Goal: Check status: Check status

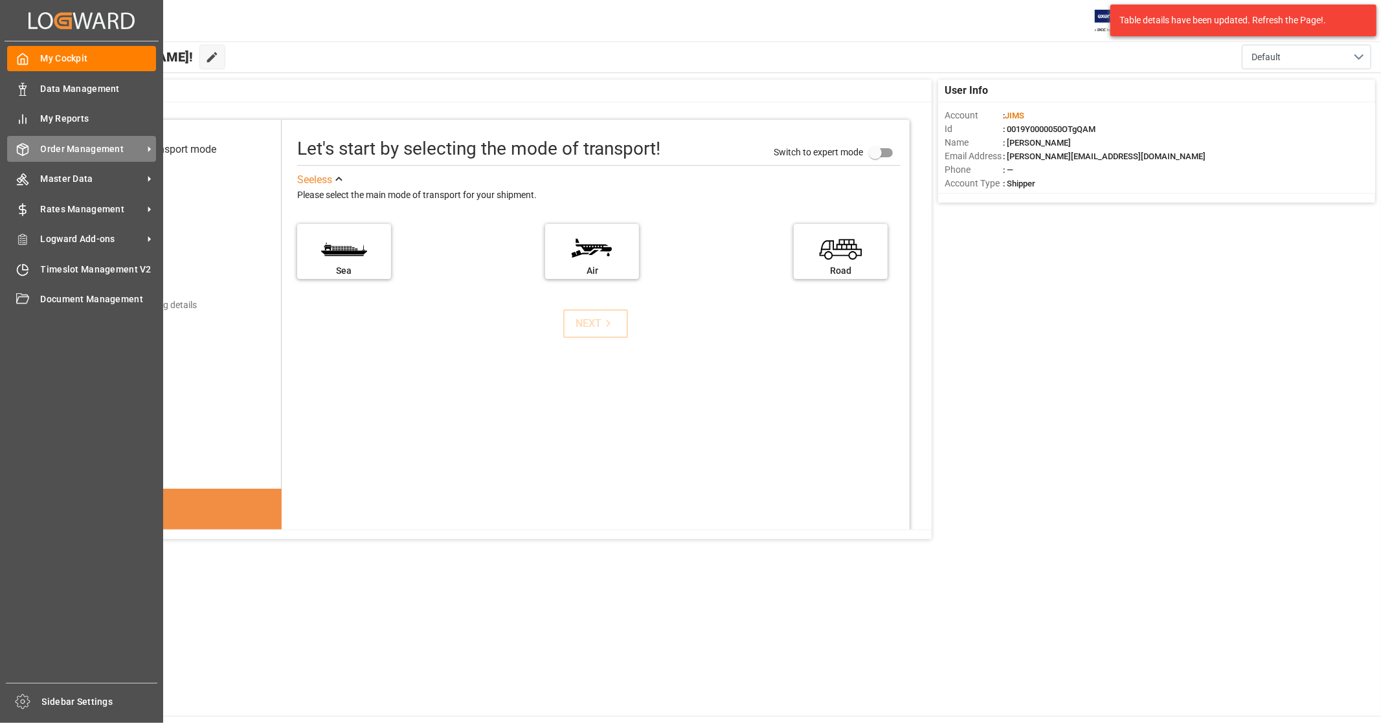
click at [89, 153] on span "Order Management" at bounding box center [92, 149] width 102 height 14
click at [111, 153] on span "Order Management" at bounding box center [92, 149] width 102 height 14
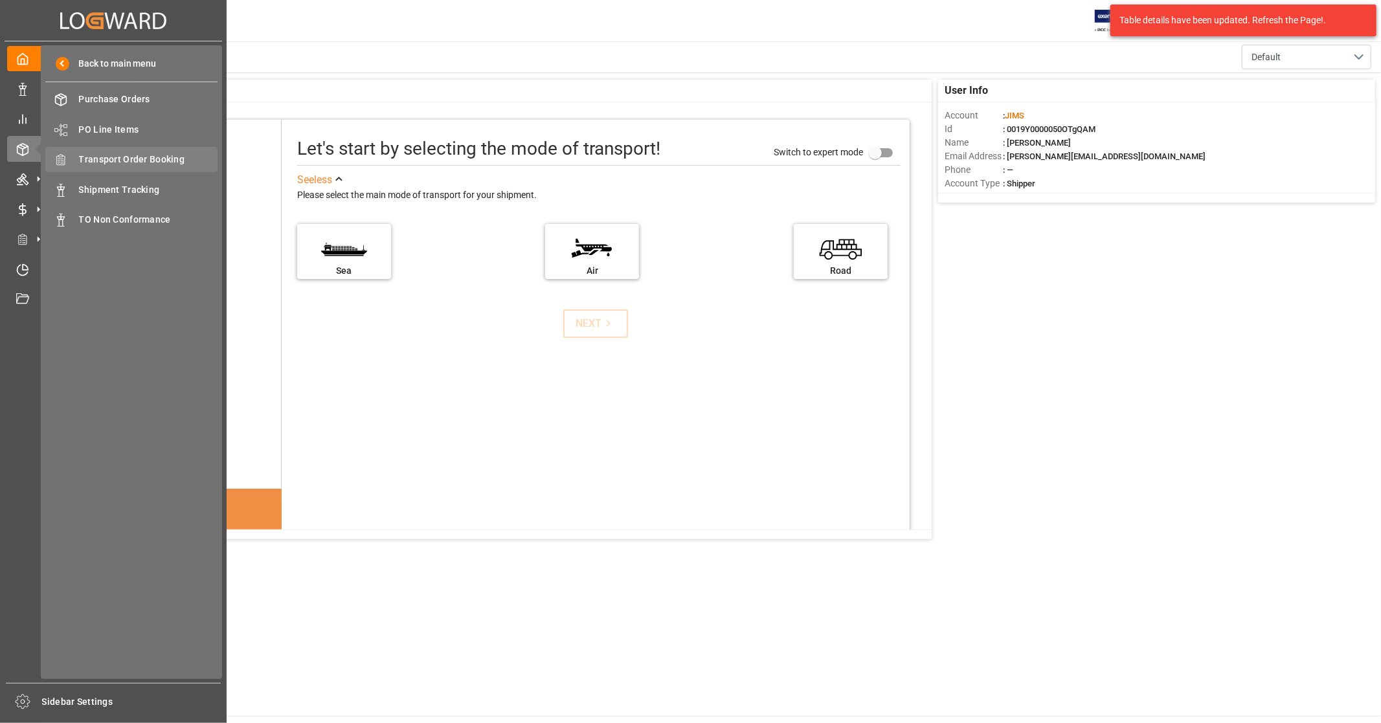
click at [167, 159] on span "Transport Order Booking" at bounding box center [148, 160] width 139 height 14
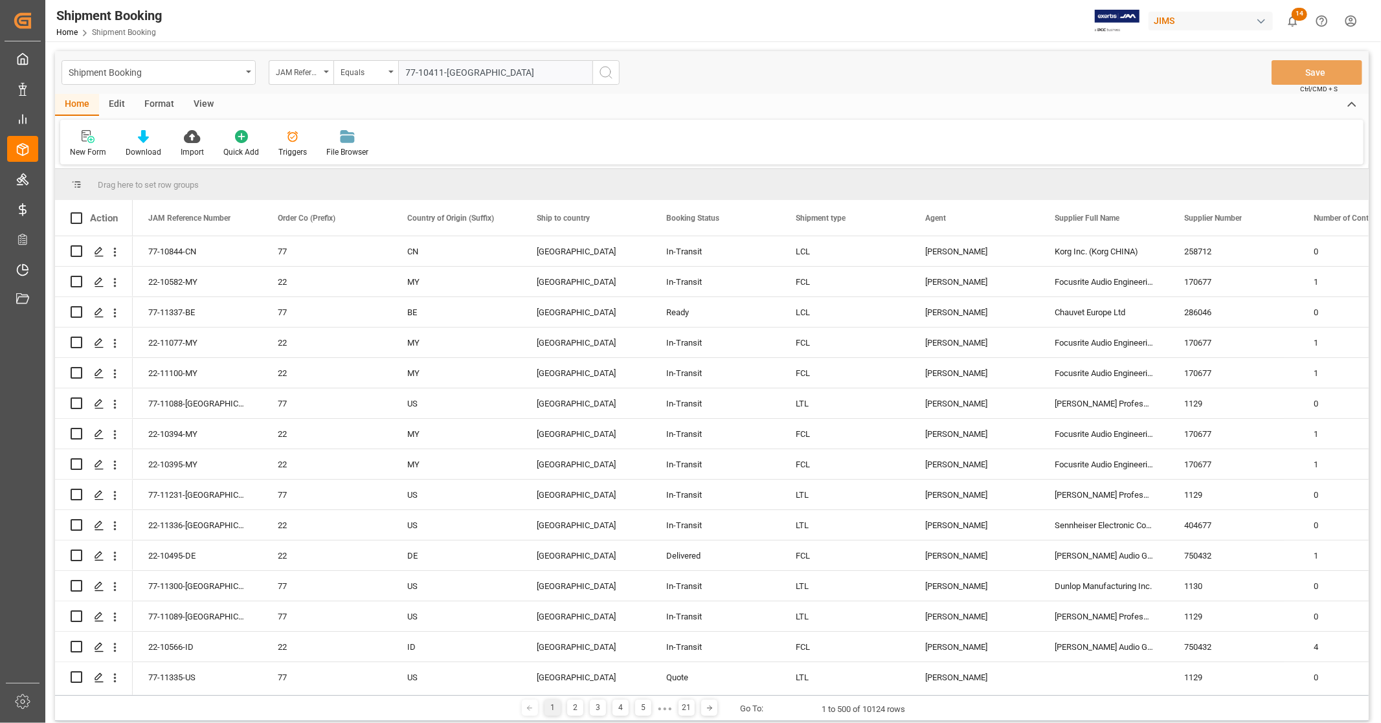
type input "77-10411-GB"
click at [607, 74] on icon "search button" at bounding box center [606, 73] width 16 height 16
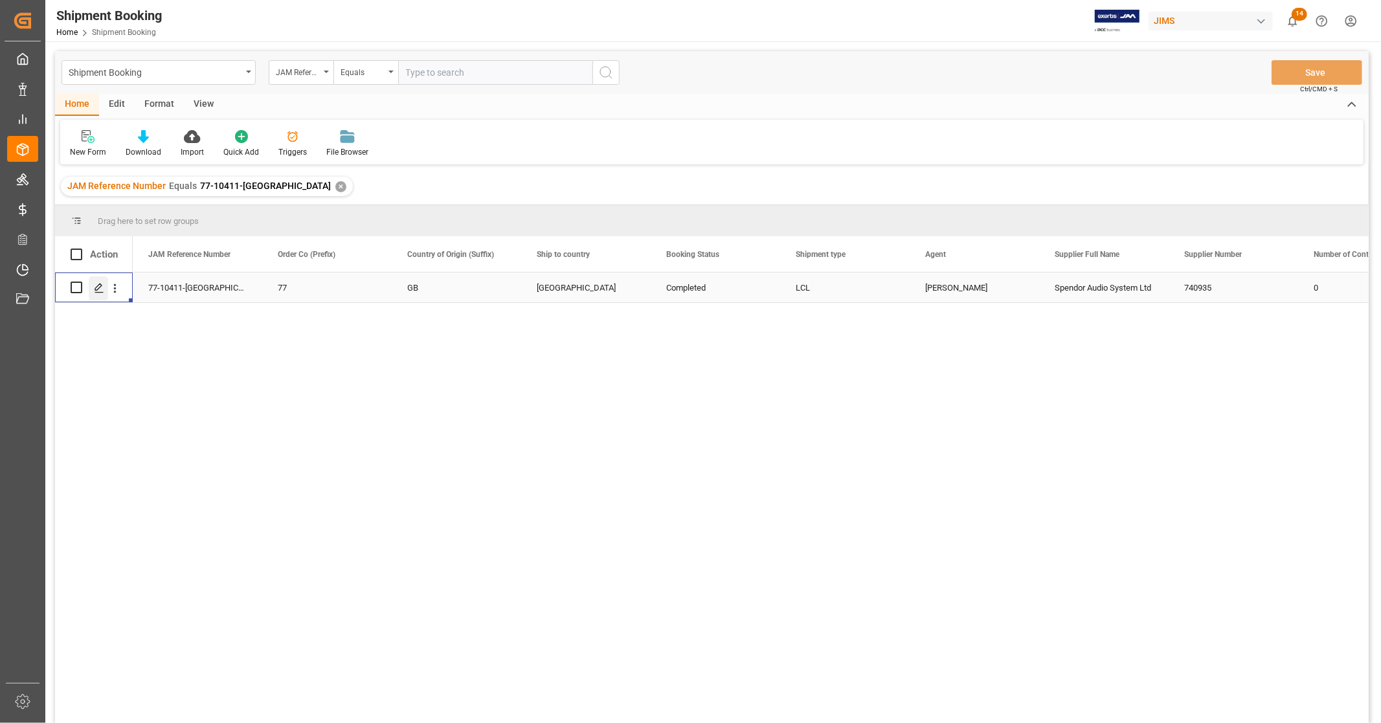
click at [94, 286] on icon "Press SPACE to select this row." at bounding box center [99, 288] width 10 height 10
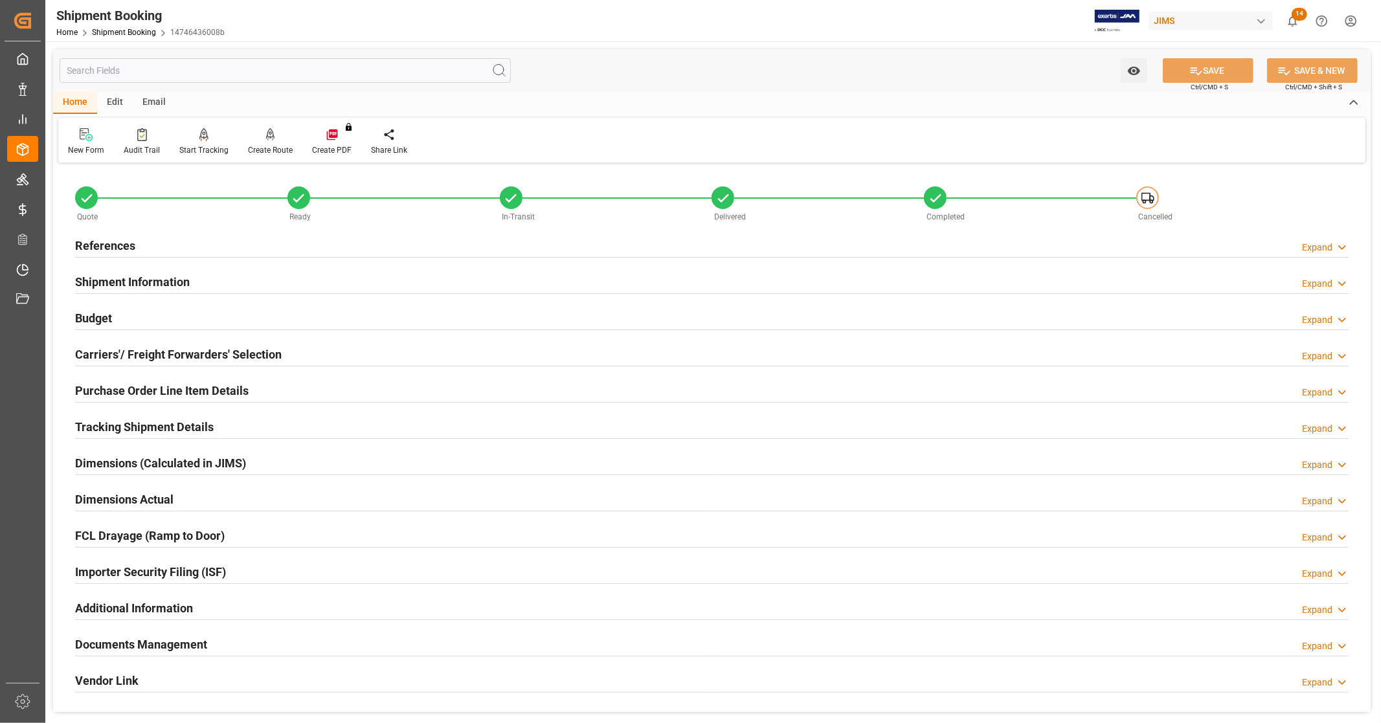
scroll to position [249, 0]
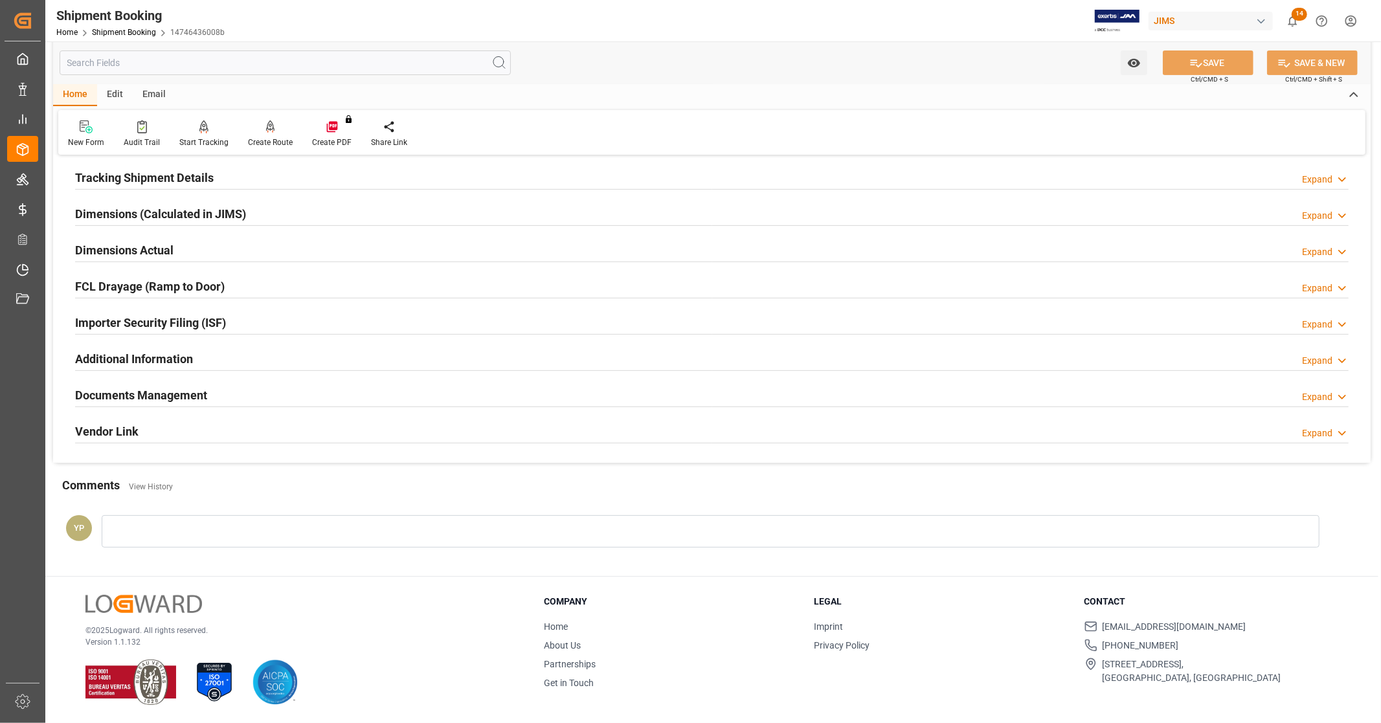
click at [211, 395] on div "Documents Management Expand" at bounding box center [711, 394] width 1273 height 25
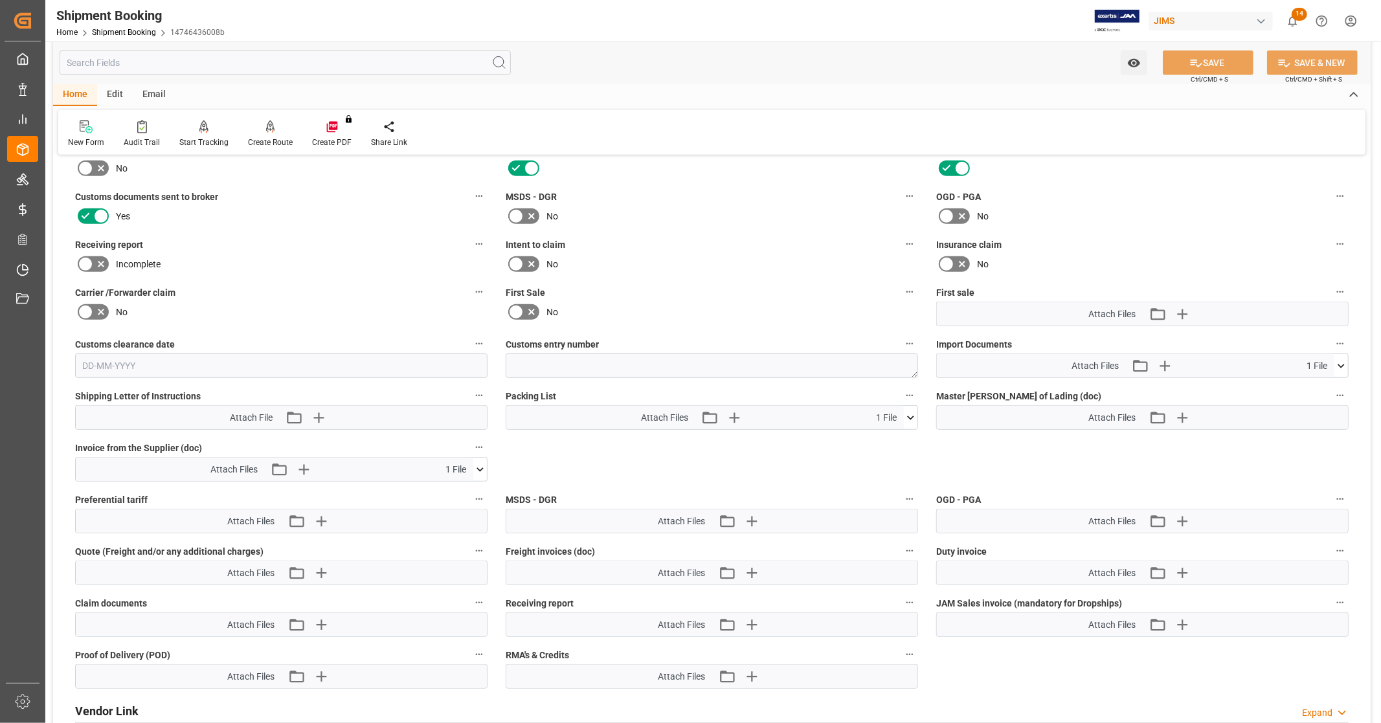
scroll to position [537, 0]
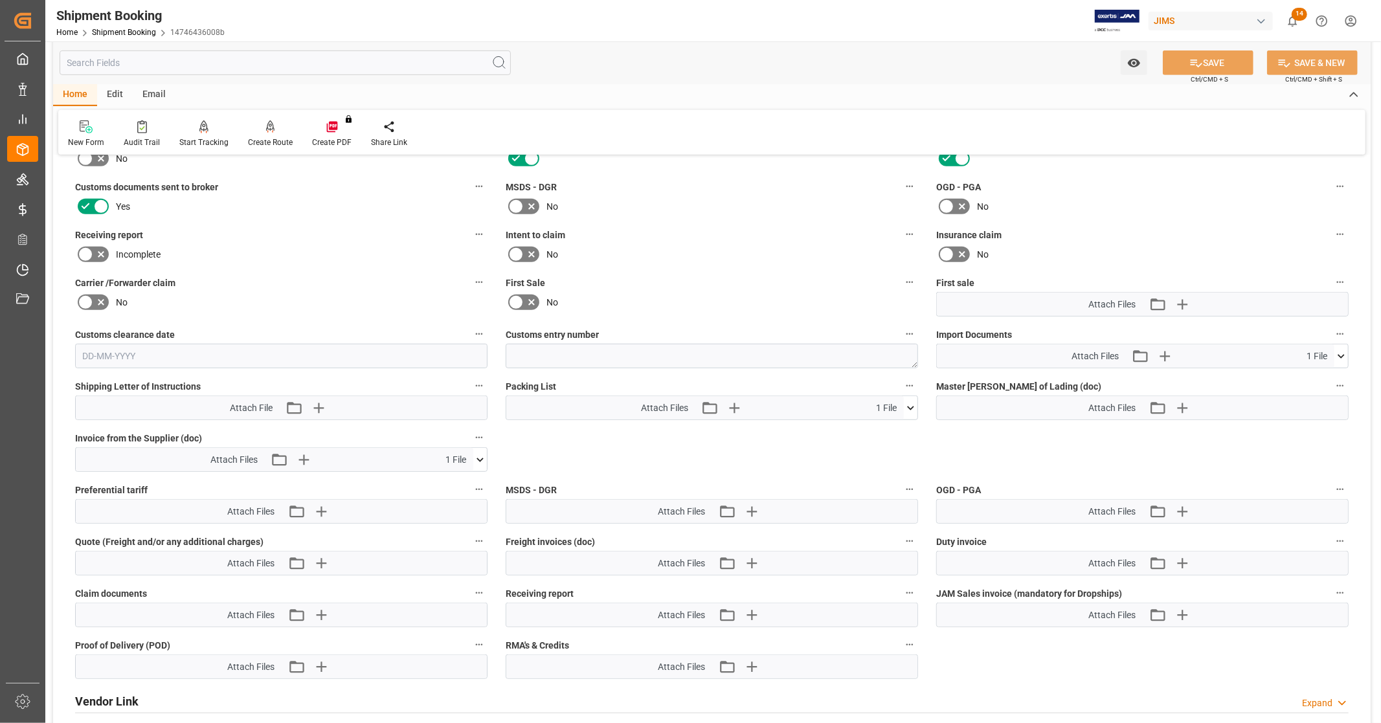
click at [481, 460] on icon at bounding box center [480, 460] width 14 height 14
click at [1340, 354] on icon at bounding box center [1341, 357] width 14 height 14
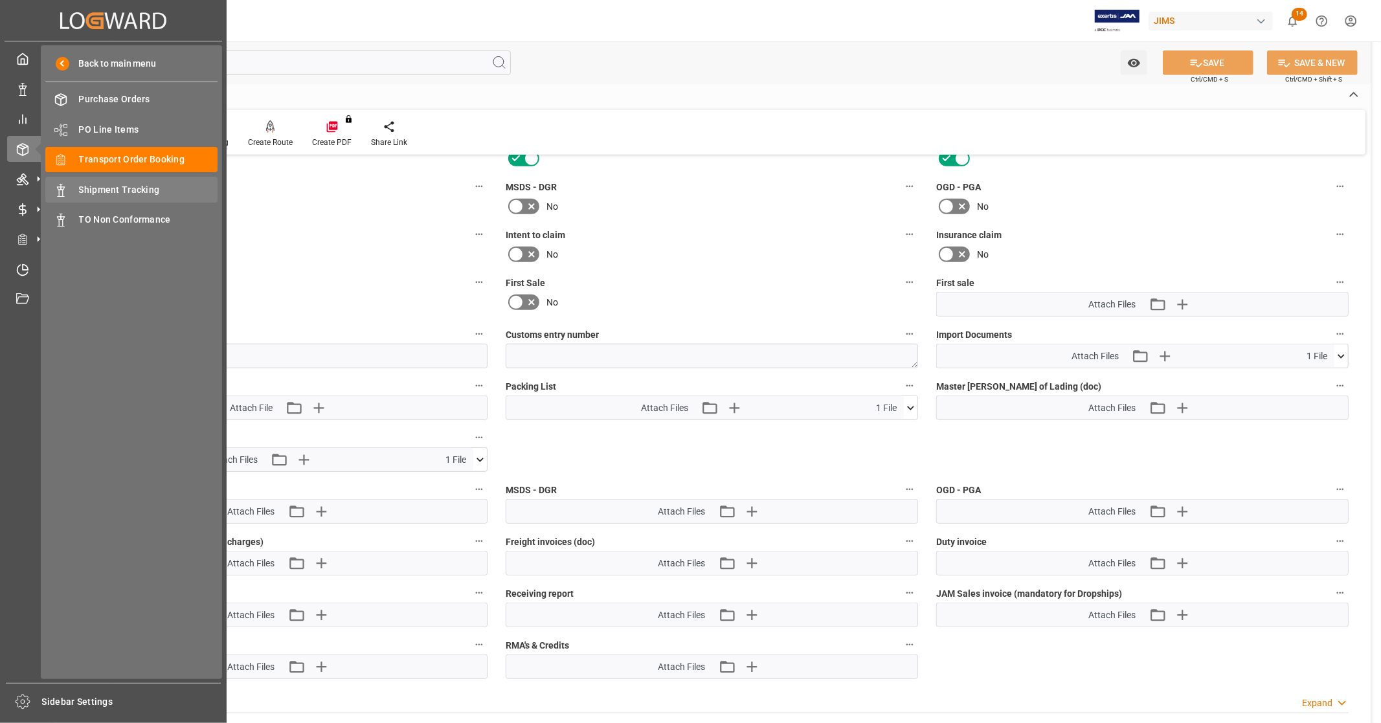
click at [164, 190] on span "Shipment Tracking" at bounding box center [148, 190] width 139 height 14
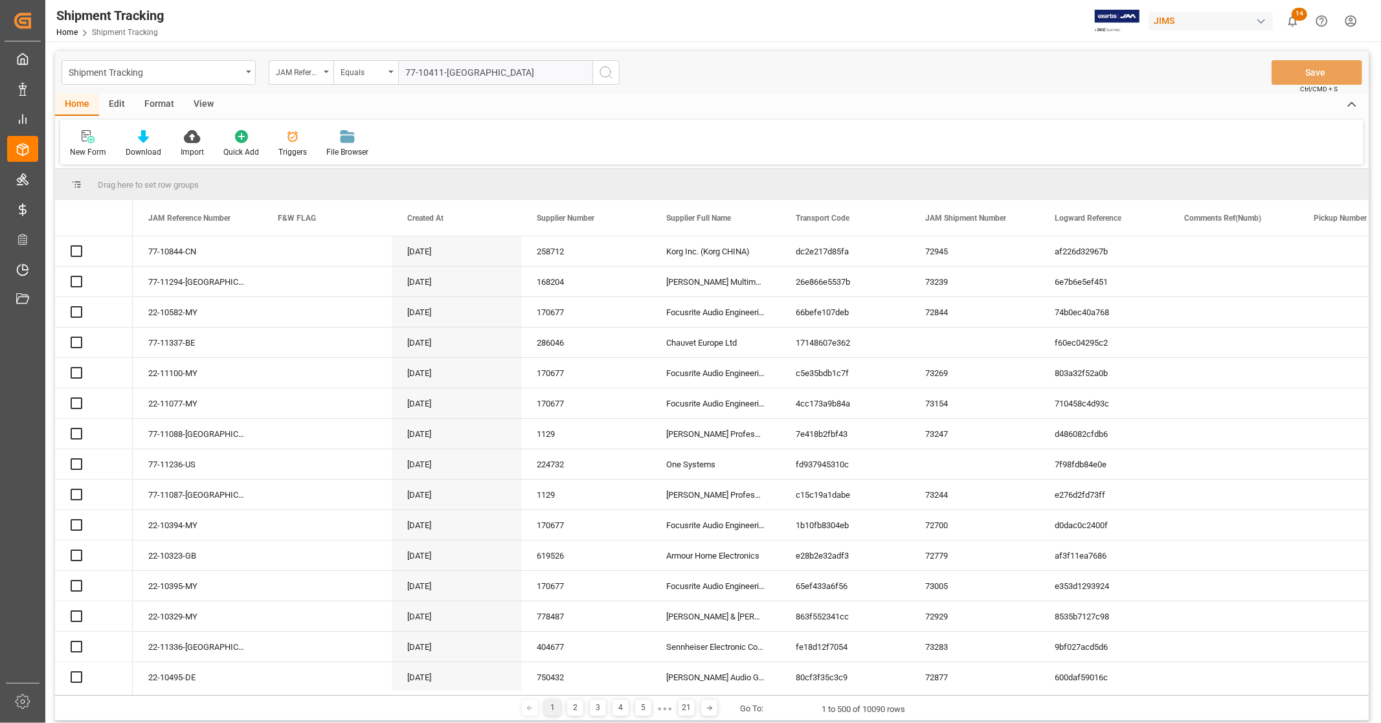
type input "77-10411-GB"
click at [602, 68] on icon "search button" at bounding box center [606, 73] width 16 height 16
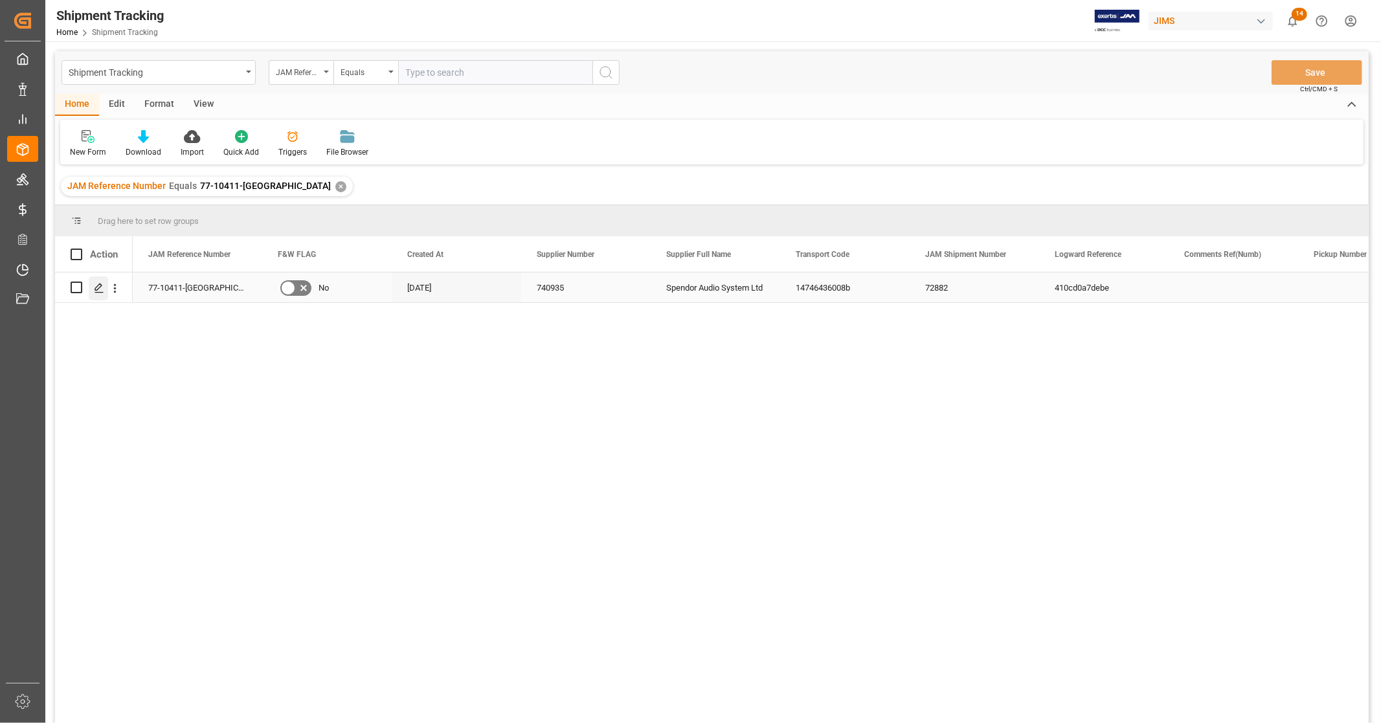
click at [98, 289] on icon "Press SPACE to select this row." at bounding box center [99, 288] width 10 height 10
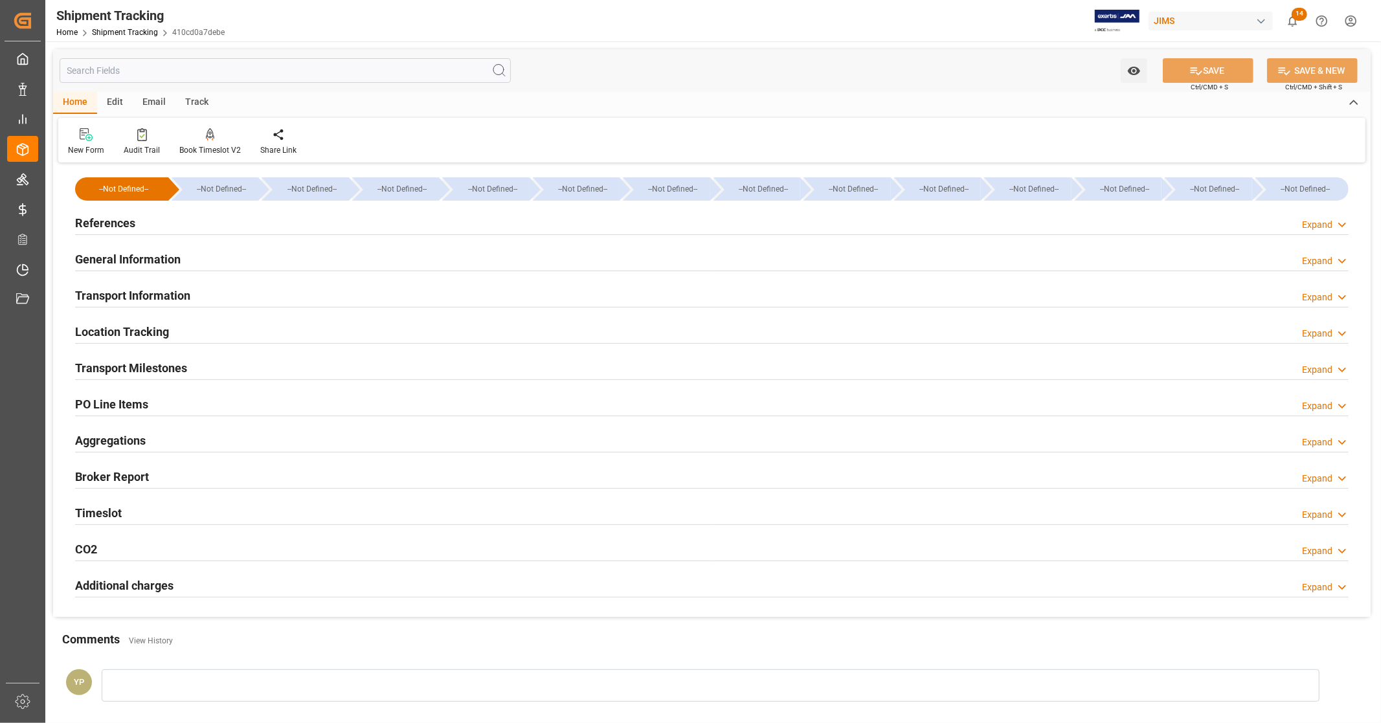
click at [173, 225] on div "References Expand" at bounding box center [711, 222] width 1273 height 25
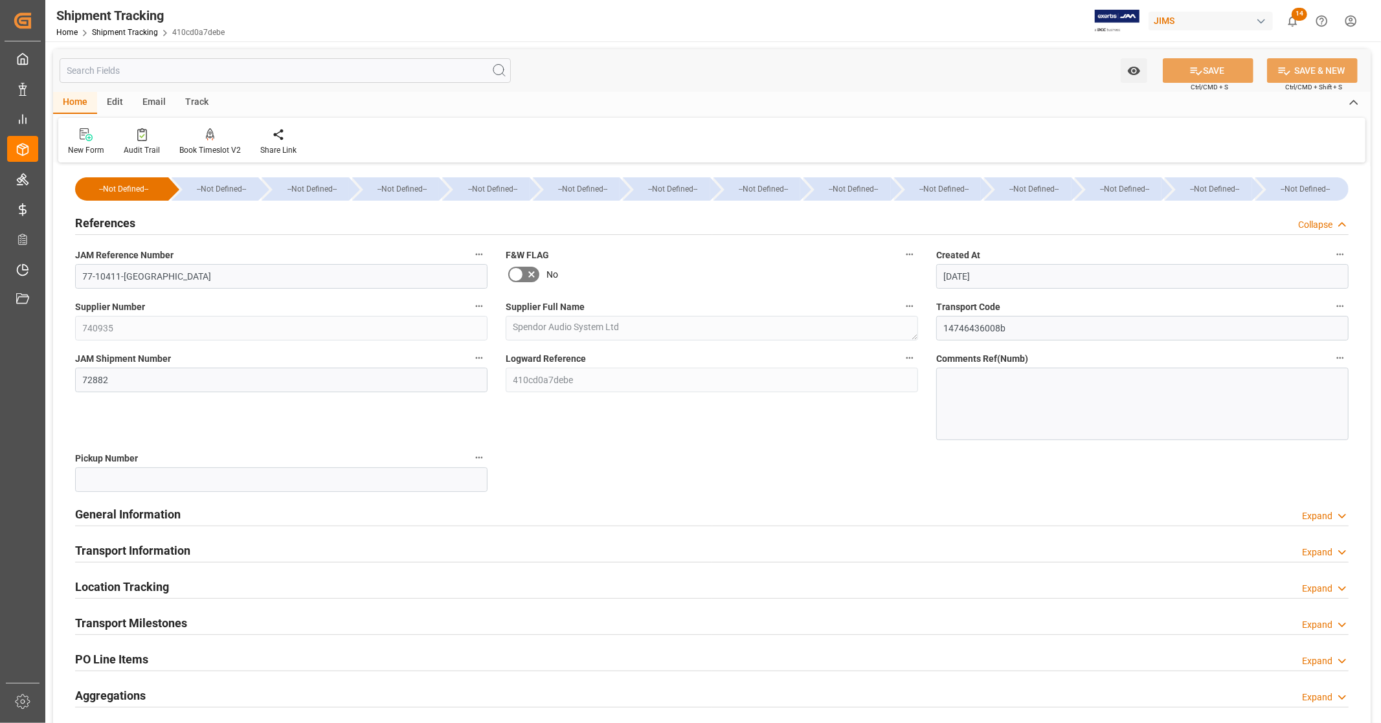
click at [173, 225] on div "References Collapse" at bounding box center [711, 222] width 1273 height 25
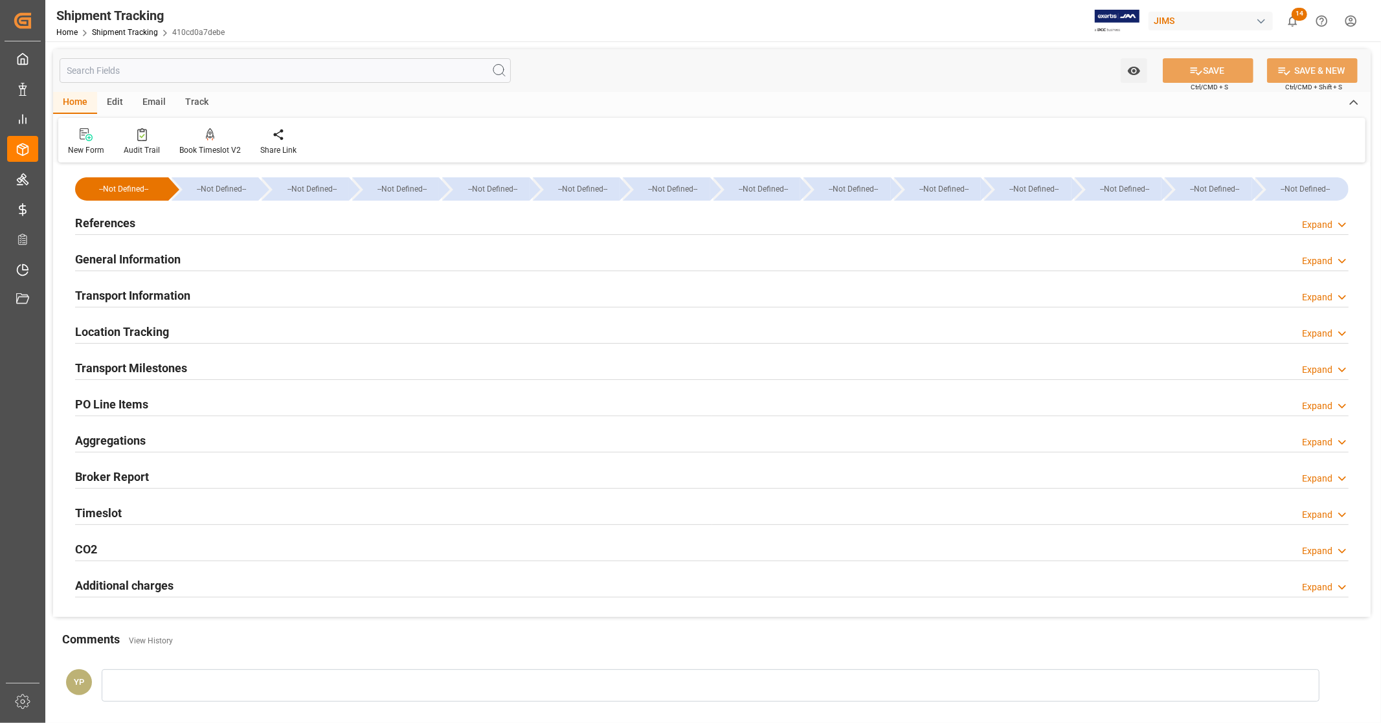
click at [155, 260] on h2 "General Information" at bounding box center [128, 258] width 106 height 17
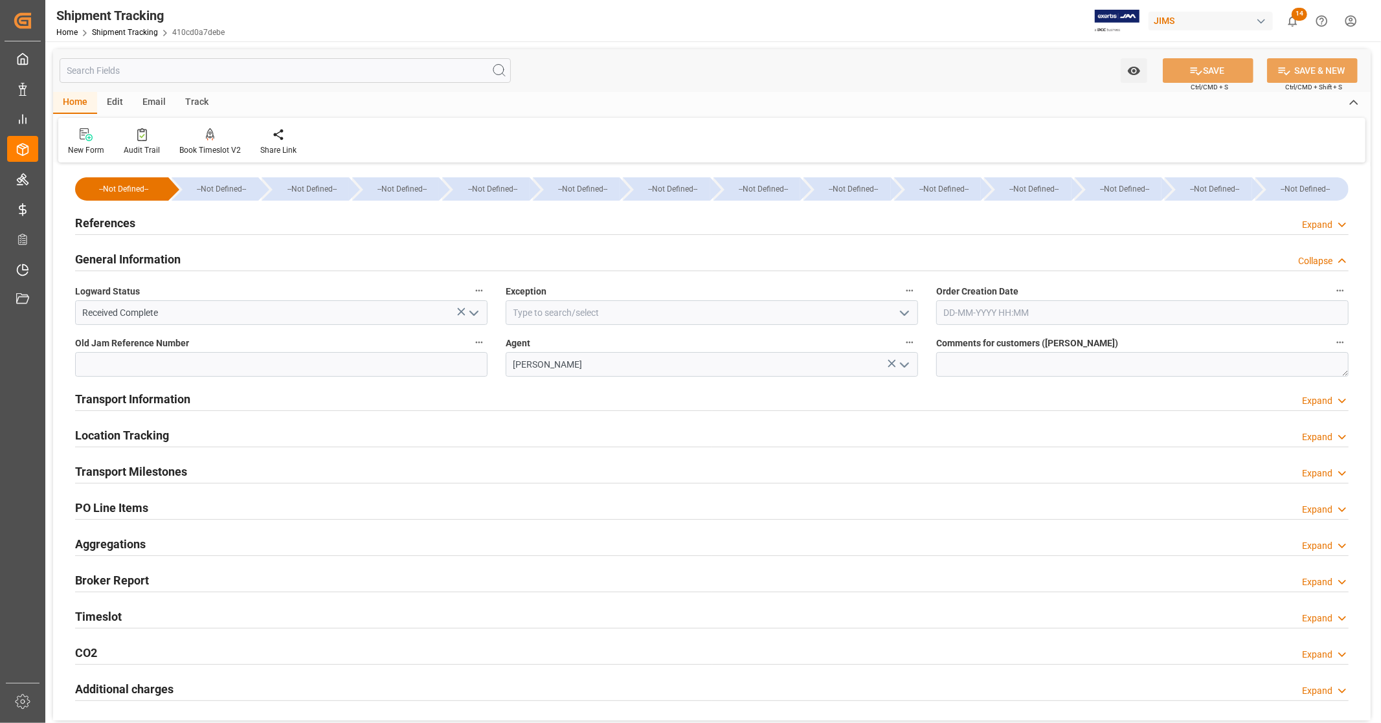
click at [155, 260] on h2 "General Information" at bounding box center [128, 258] width 106 height 17
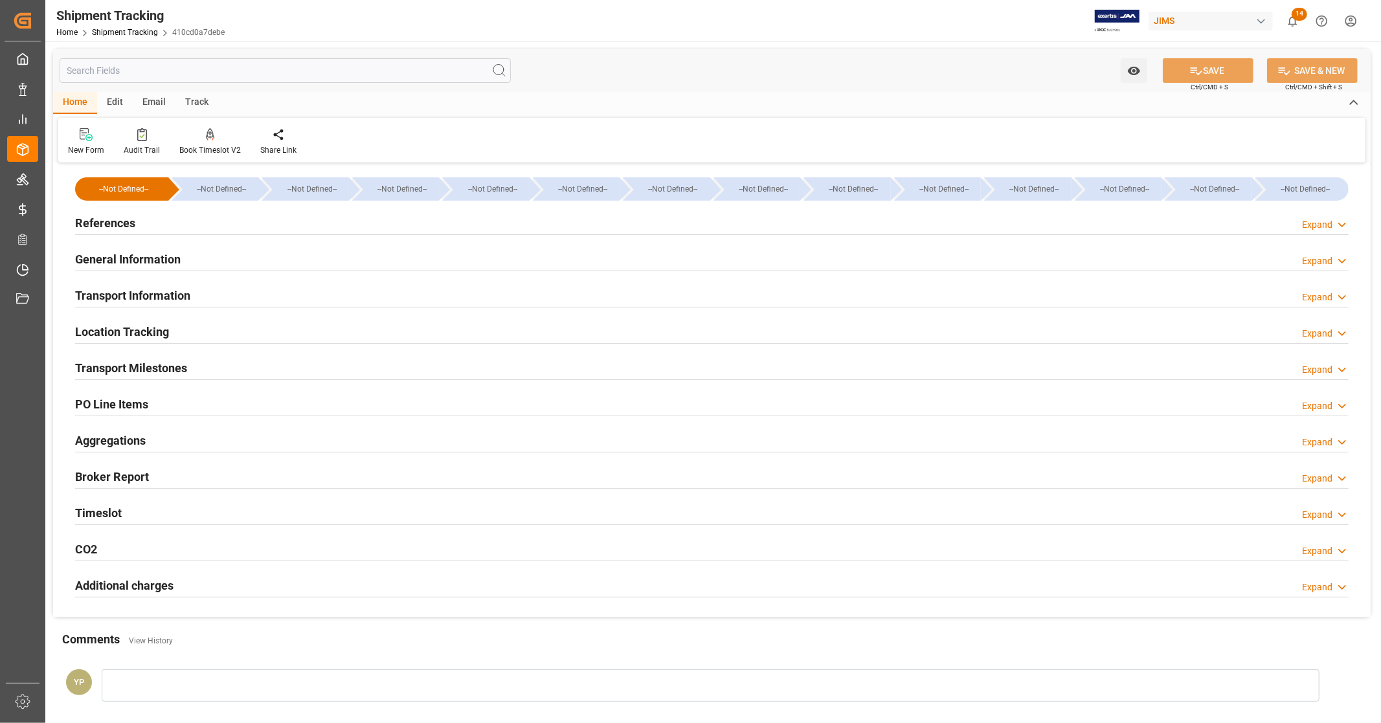
click at [155, 299] on h2 "Transport Information" at bounding box center [132, 295] width 115 height 17
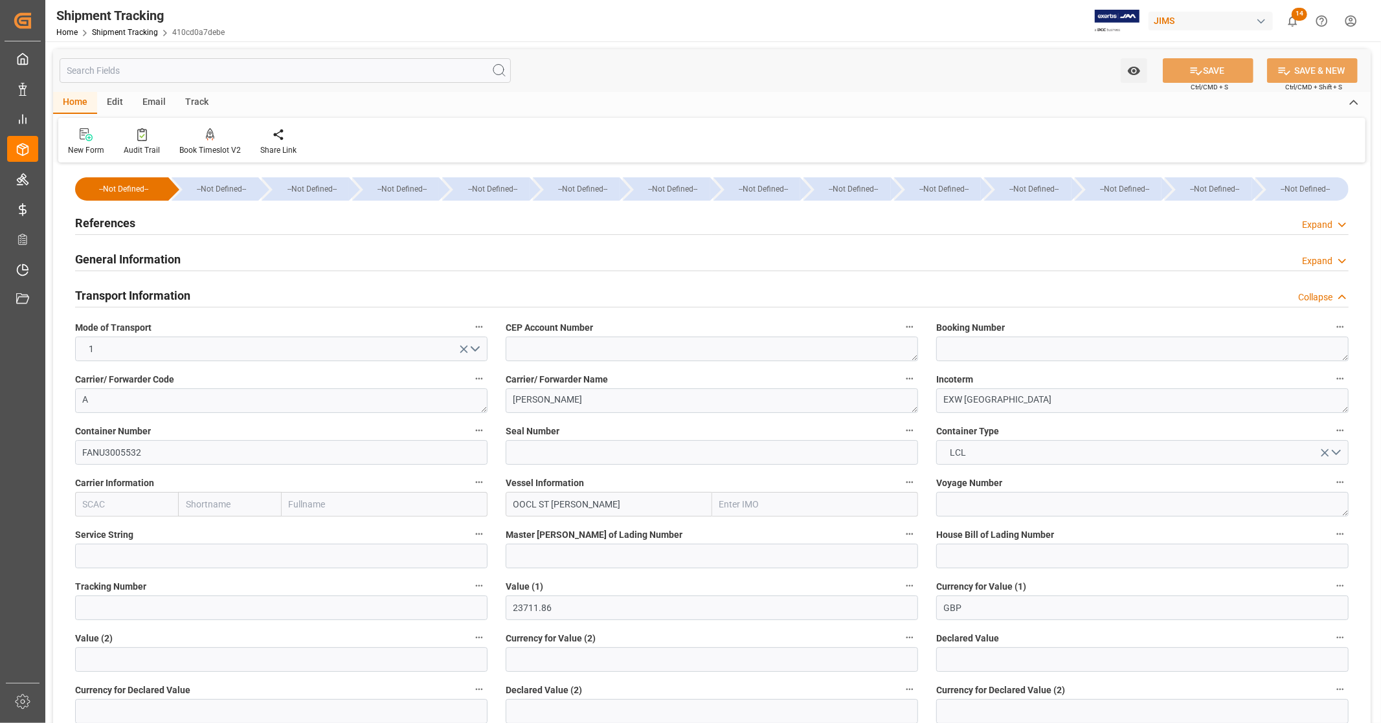
click at [143, 300] on h2 "Transport Information" at bounding box center [132, 295] width 115 height 17
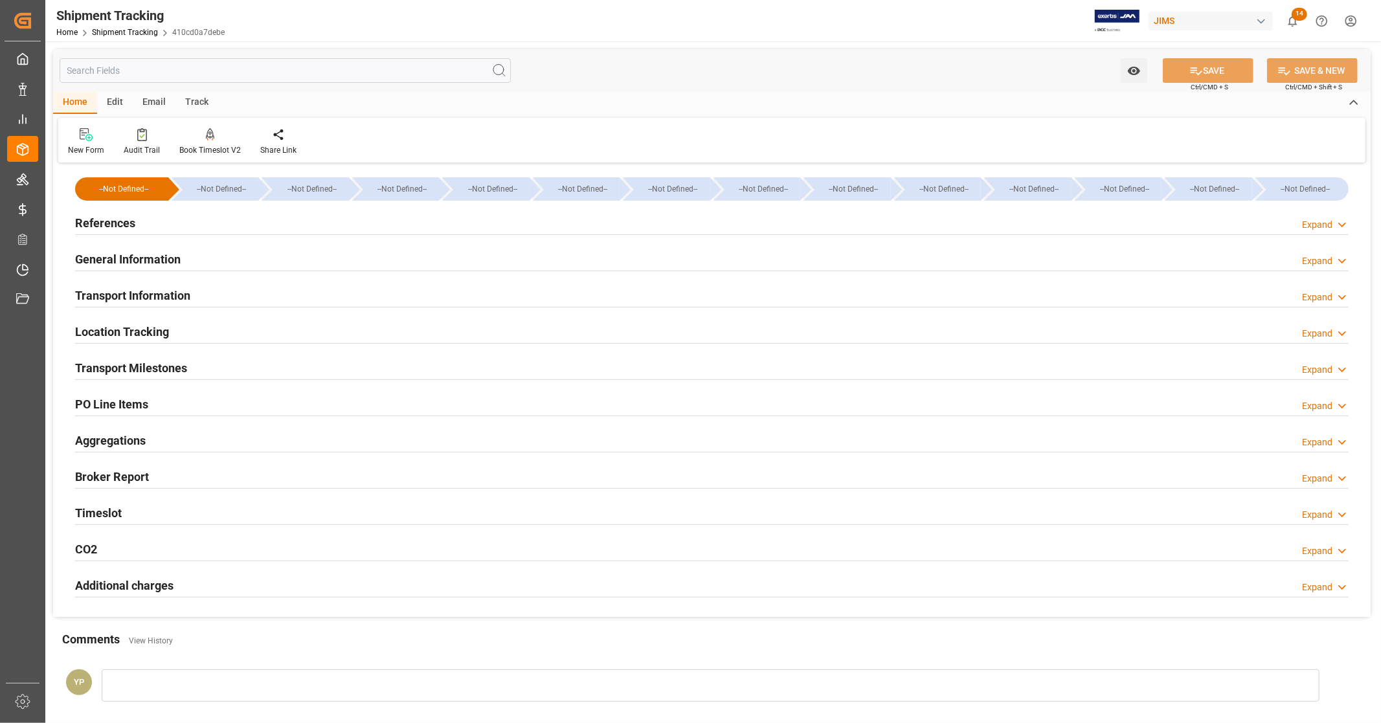
click at [148, 586] on h2 "Additional charges" at bounding box center [124, 585] width 98 height 17
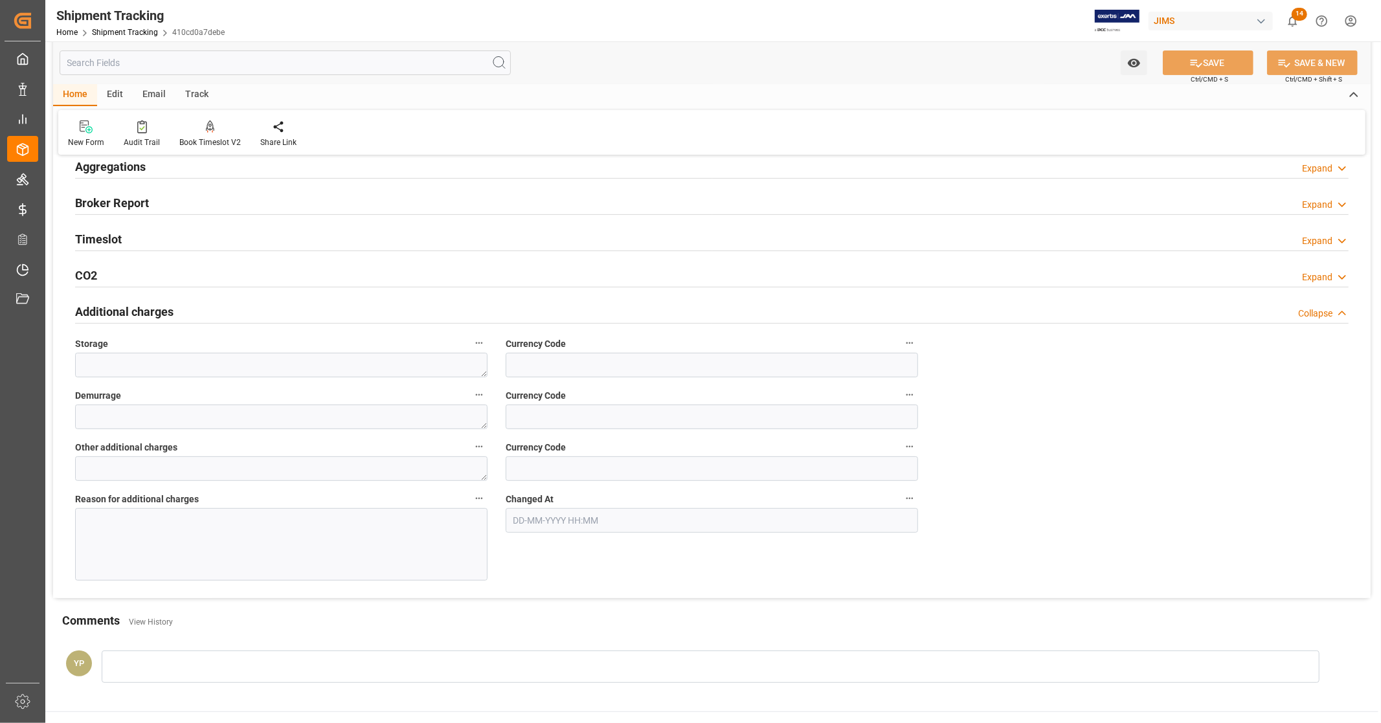
scroll to position [287, 0]
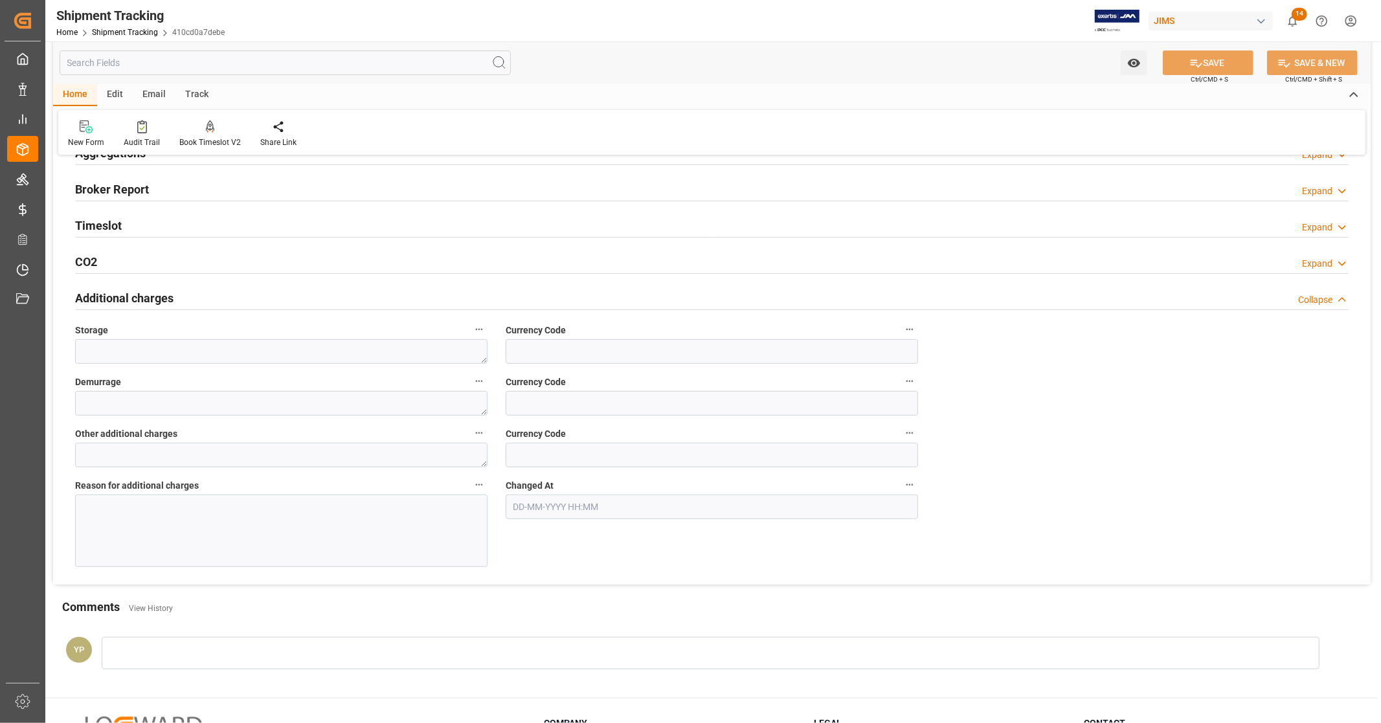
click at [162, 298] on h2 "Additional charges" at bounding box center [124, 297] width 98 height 17
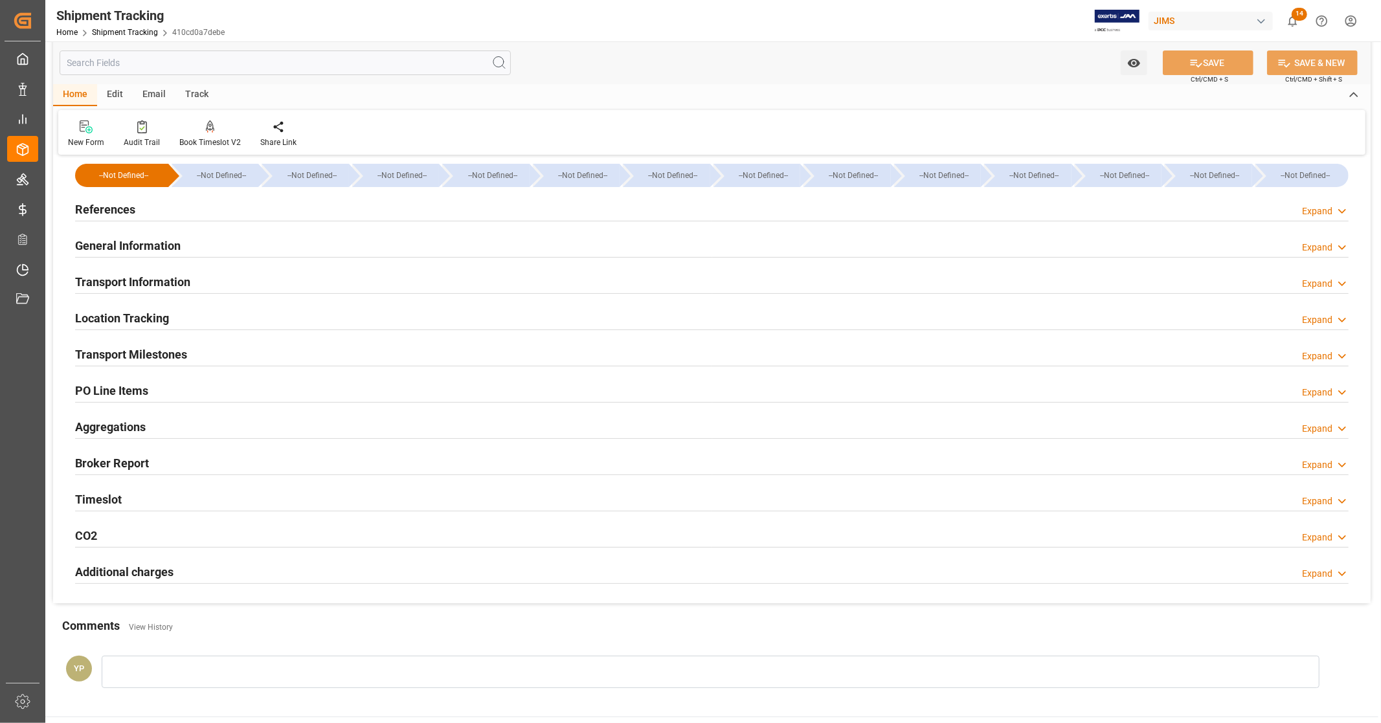
scroll to position [10, 0]
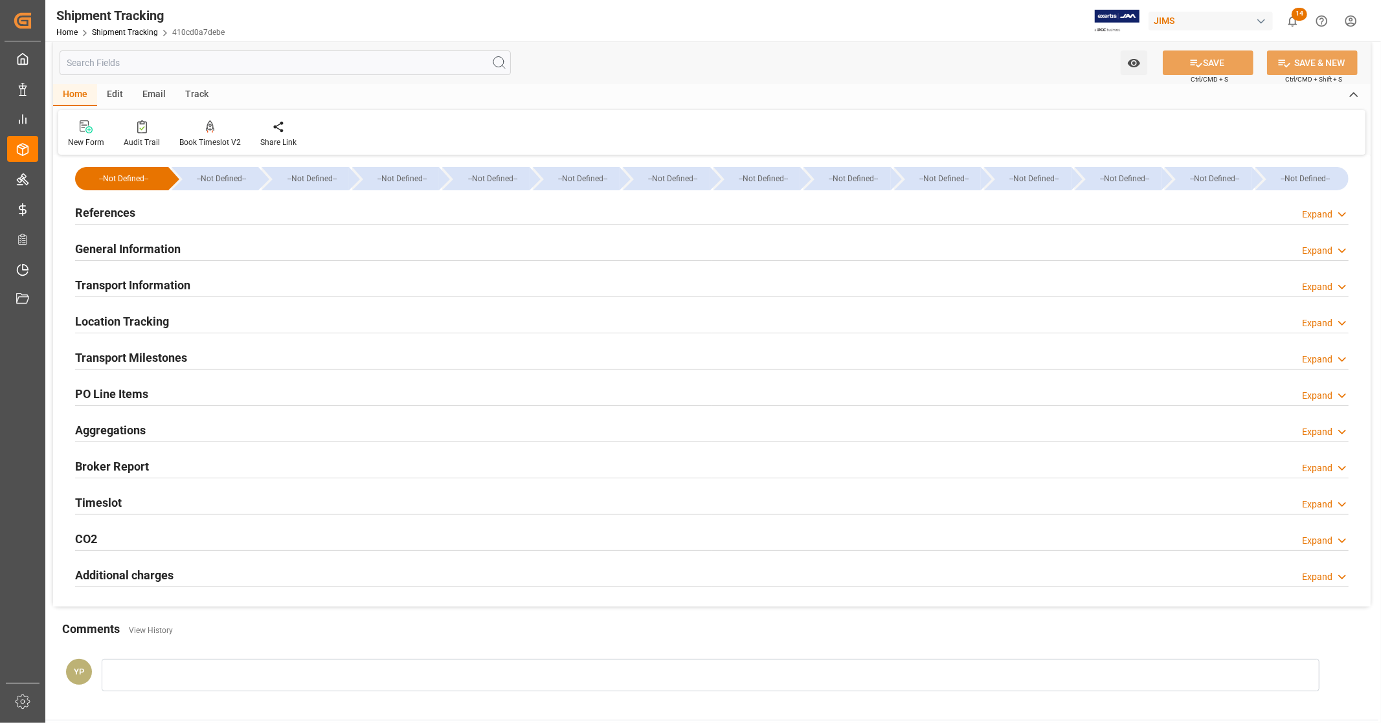
click at [140, 361] on h2 "Transport Milestones" at bounding box center [131, 357] width 112 height 17
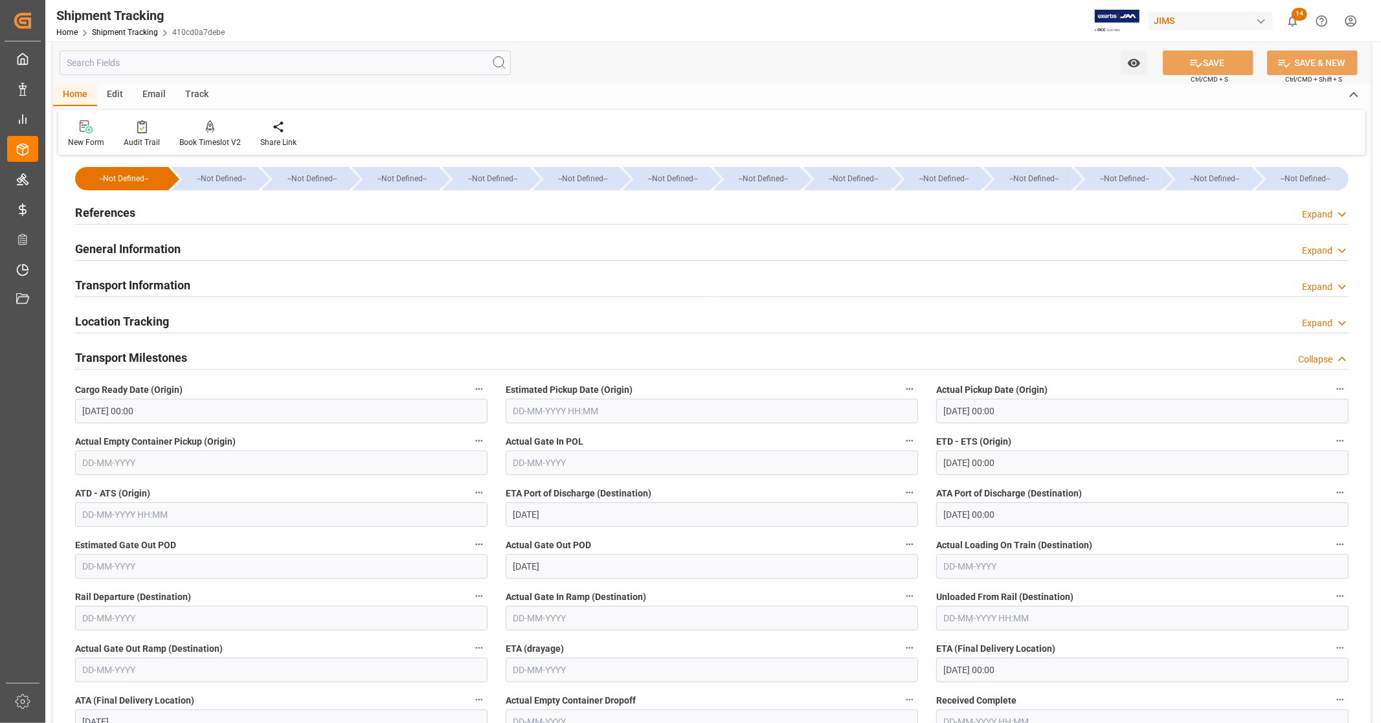
click at [139, 359] on h2 "Transport Milestones" at bounding box center [131, 357] width 112 height 17
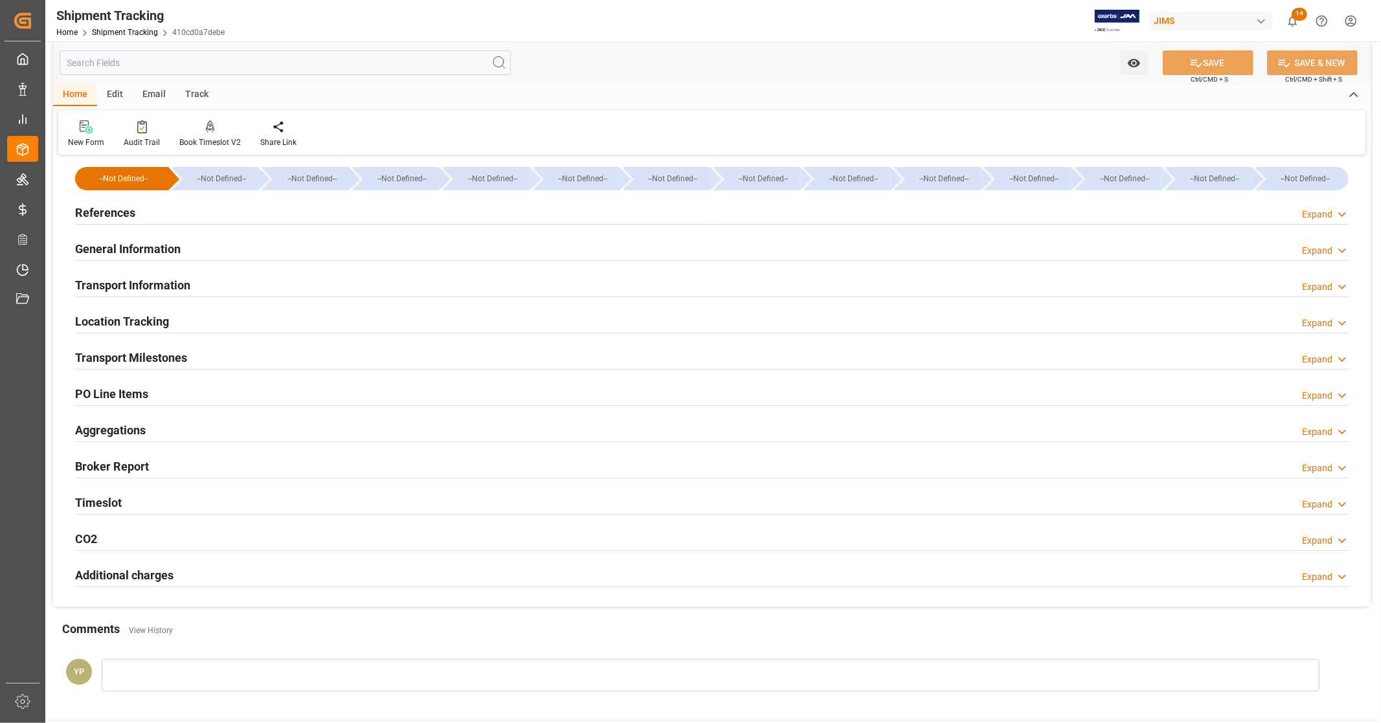
click at [131, 322] on h2 "Location Tracking" at bounding box center [122, 321] width 94 height 17
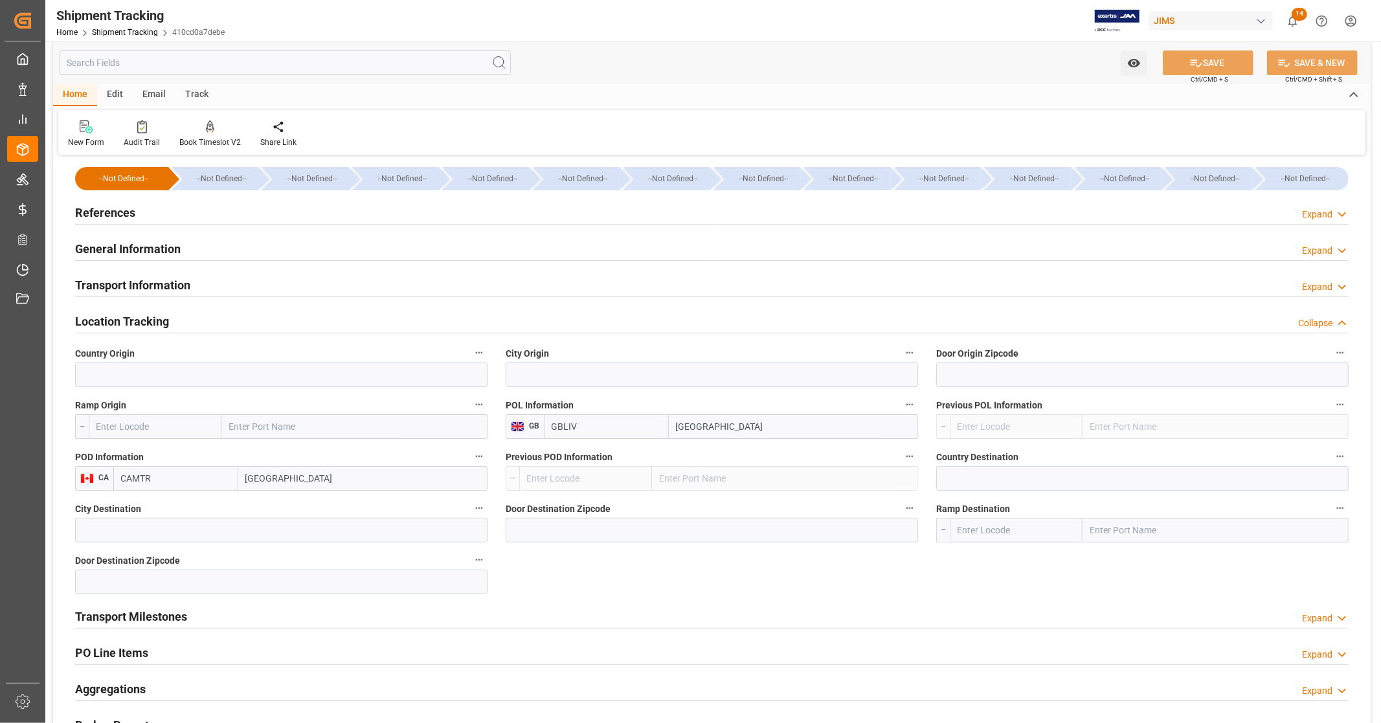
click at [131, 322] on h2 "Location Tracking" at bounding box center [122, 321] width 94 height 17
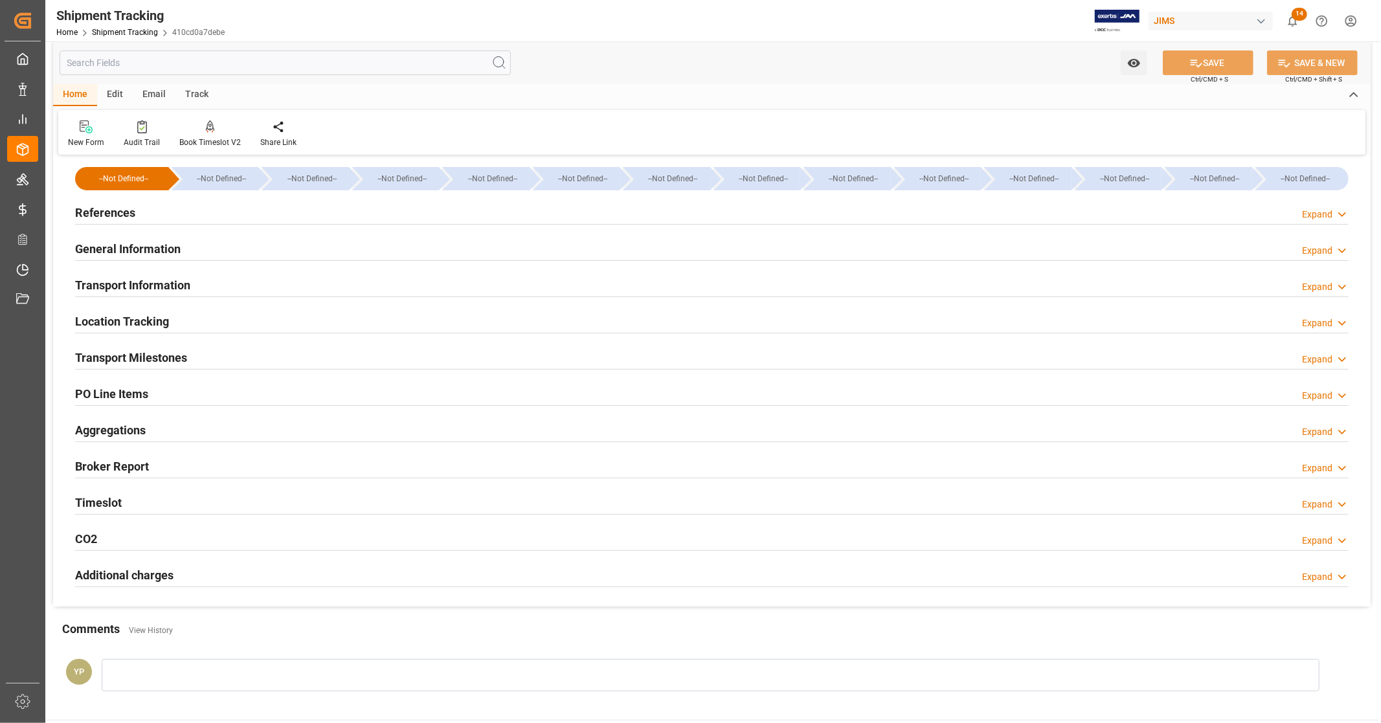
click at [139, 285] on h2 "Transport Information" at bounding box center [132, 284] width 115 height 17
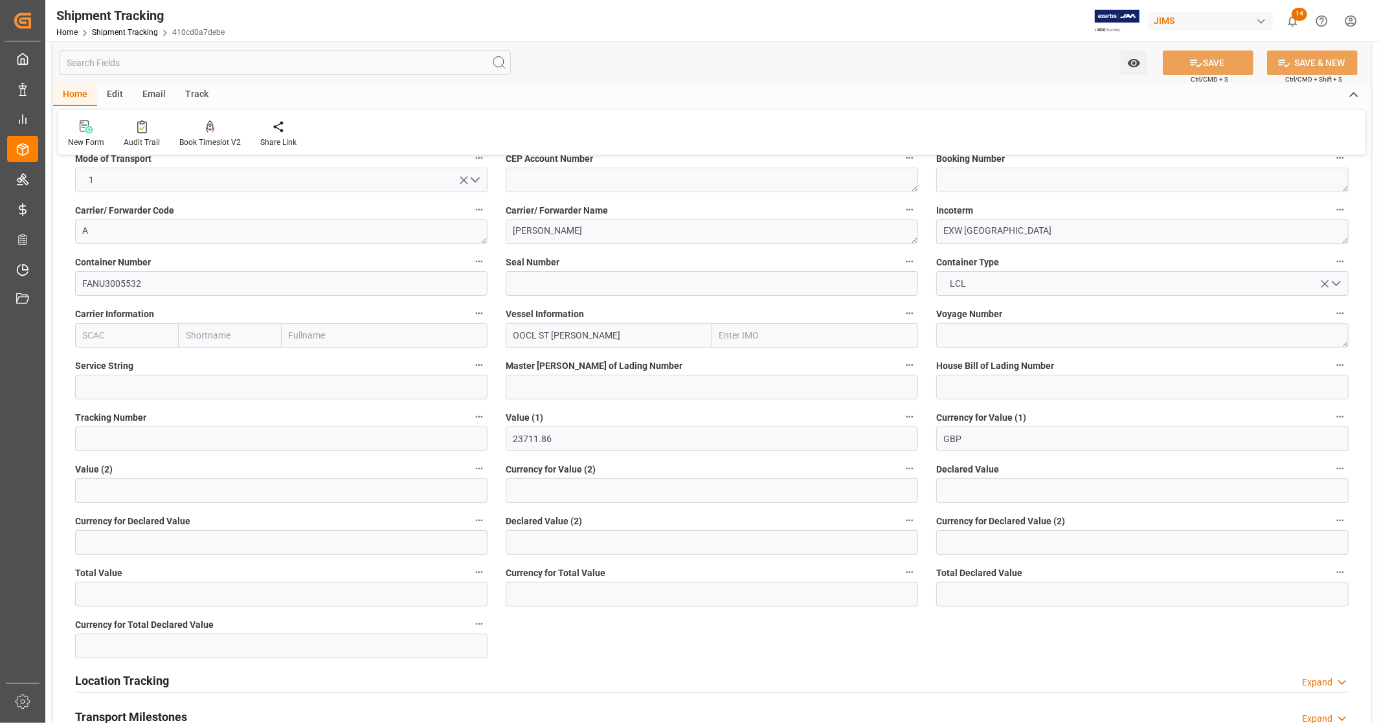
scroll to position [82, 0]
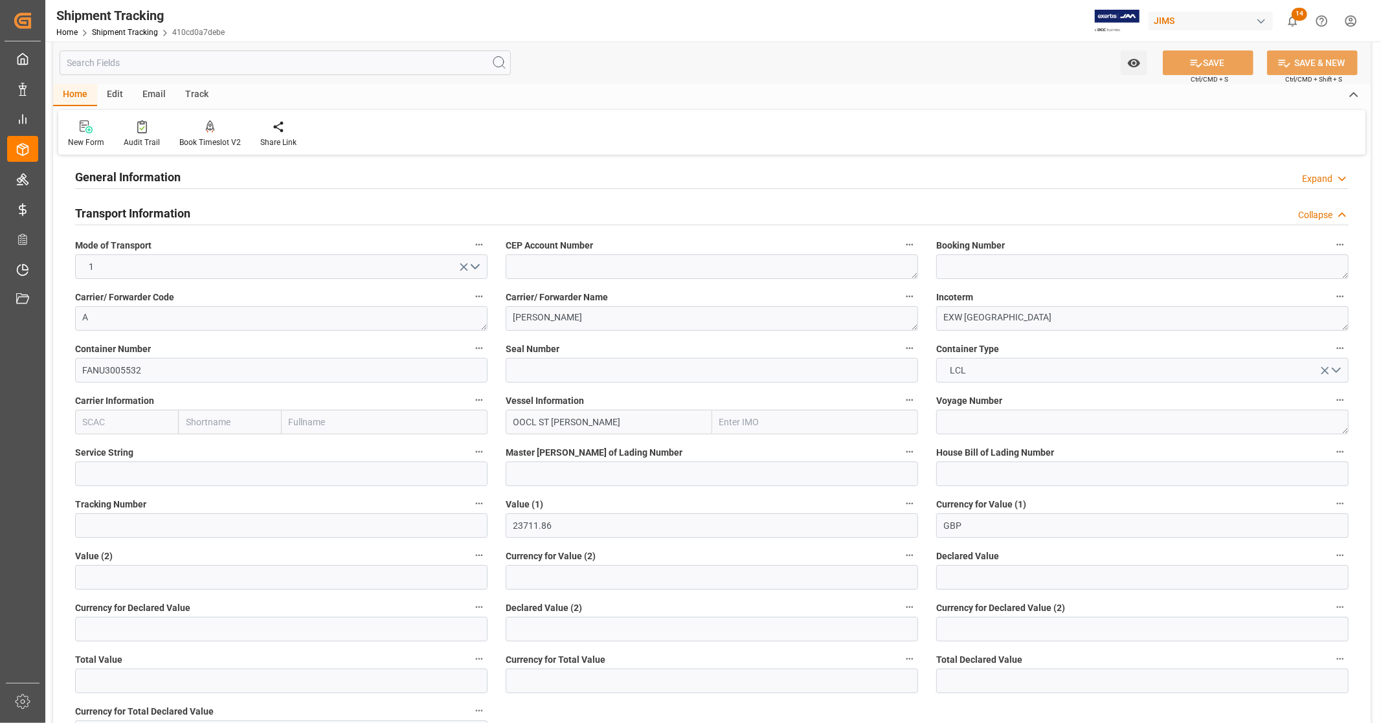
click at [144, 208] on h2 "Transport Information" at bounding box center [132, 213] width 115 height 17
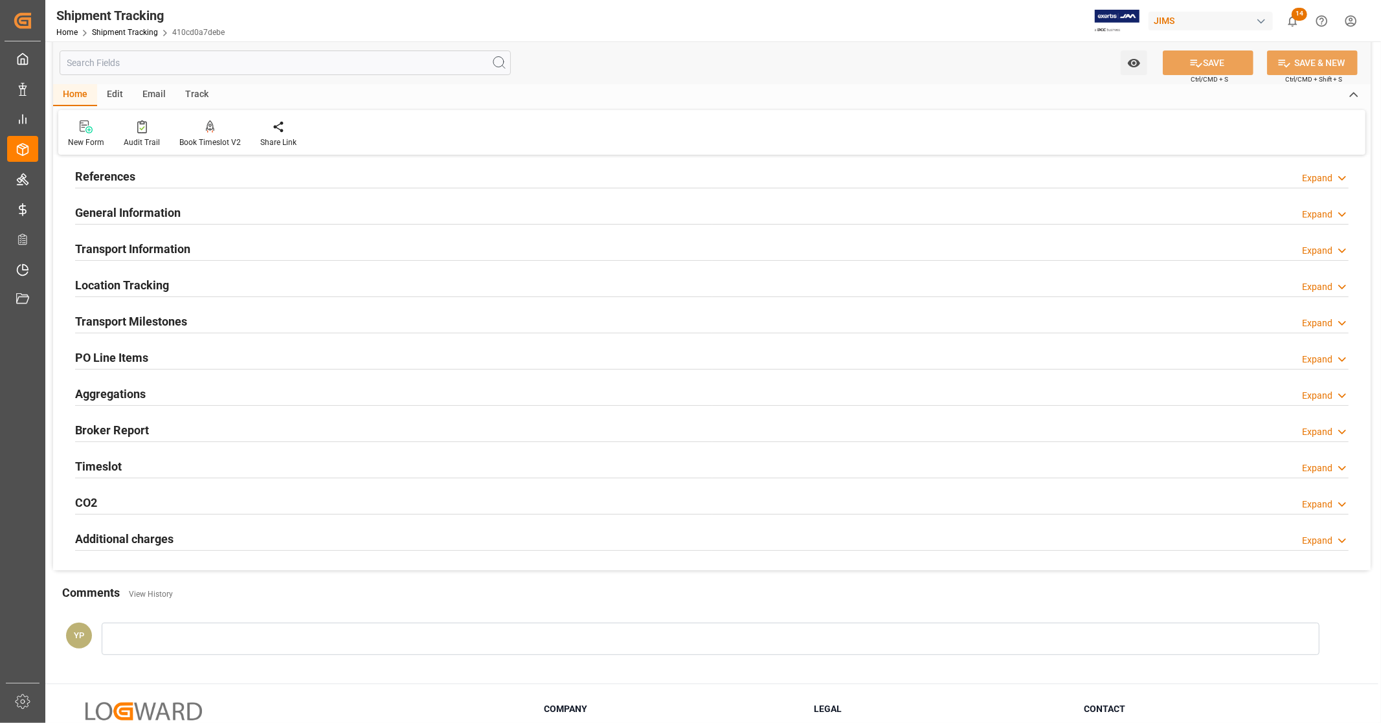
scroll to position [0, 0]
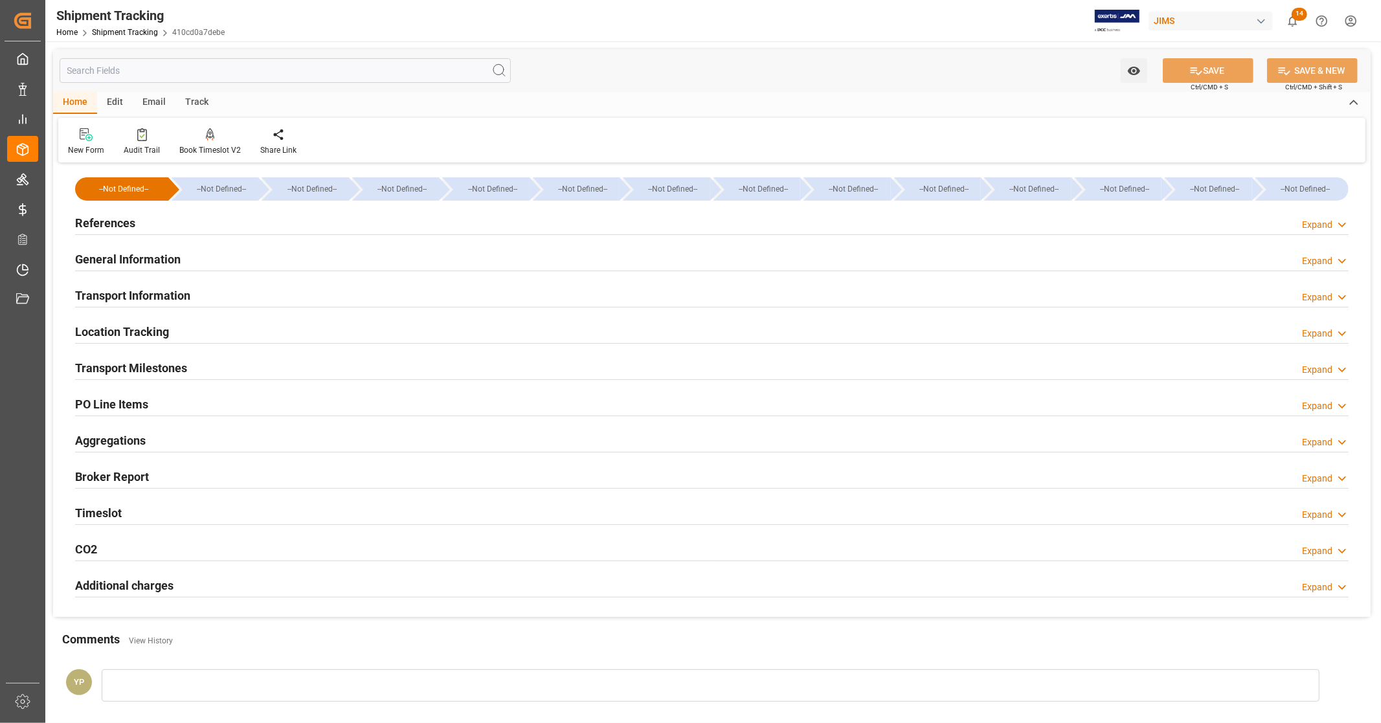
click at [148, 260] on h2 "General Information" at bounding box center [128, 258] width 106 height 17
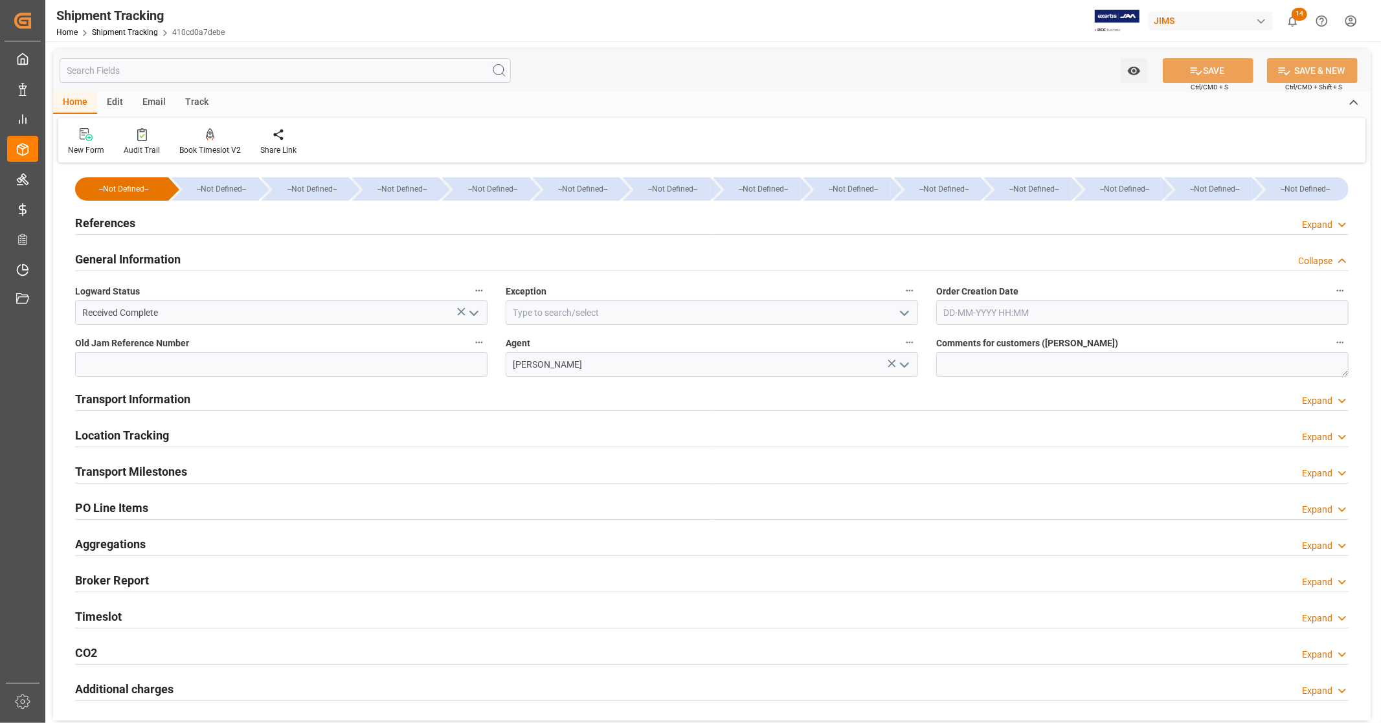
click at [148, 260] on h2 "General Information" at bounding box center [128, 258] width 106 height 17
